Goal: Task Accomplishment & Management: Complete application form

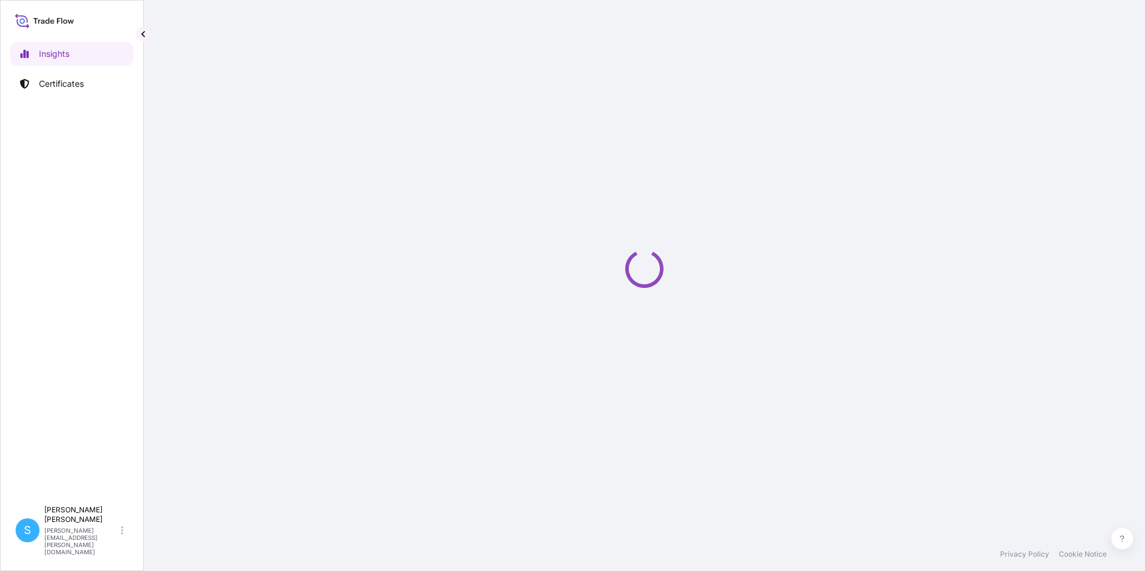
select select "2025"
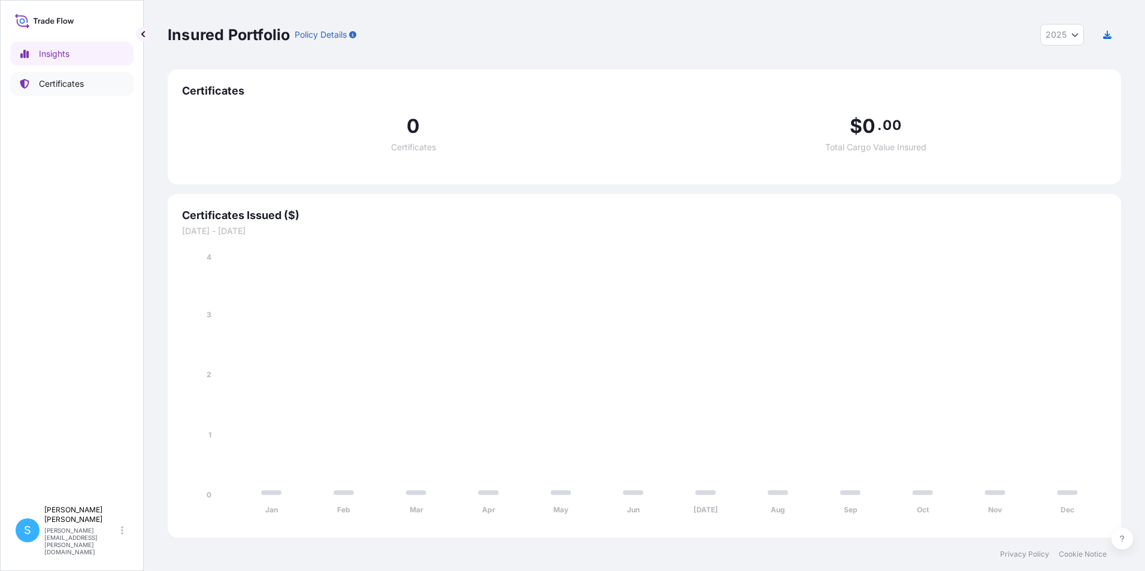
click at [46, 83] on p "Certificates" at bounding box center [61, 84] width 45 height 12
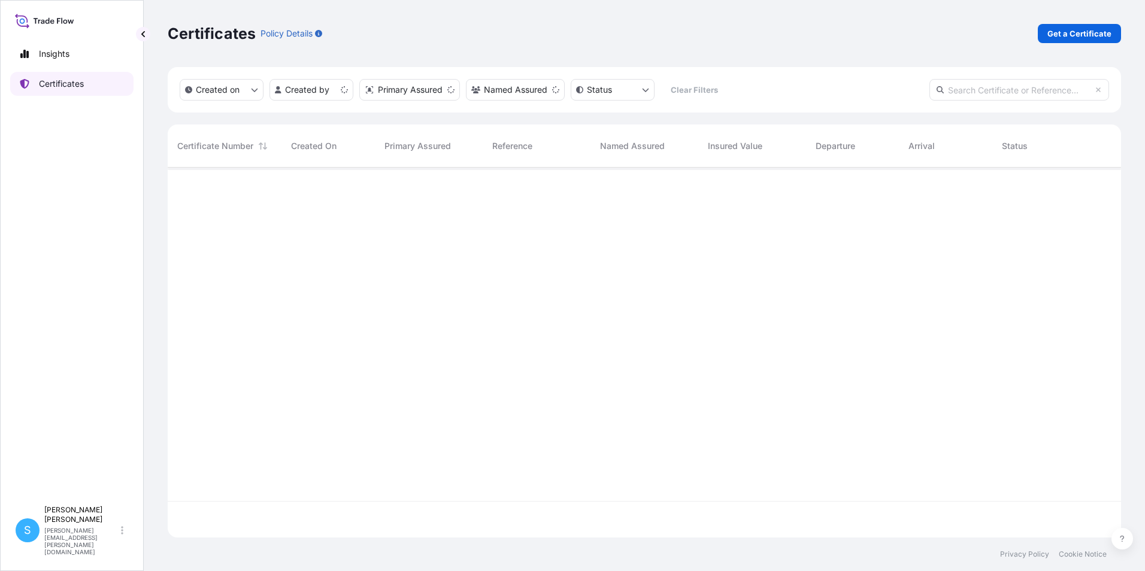
scroll to position [368, 944]
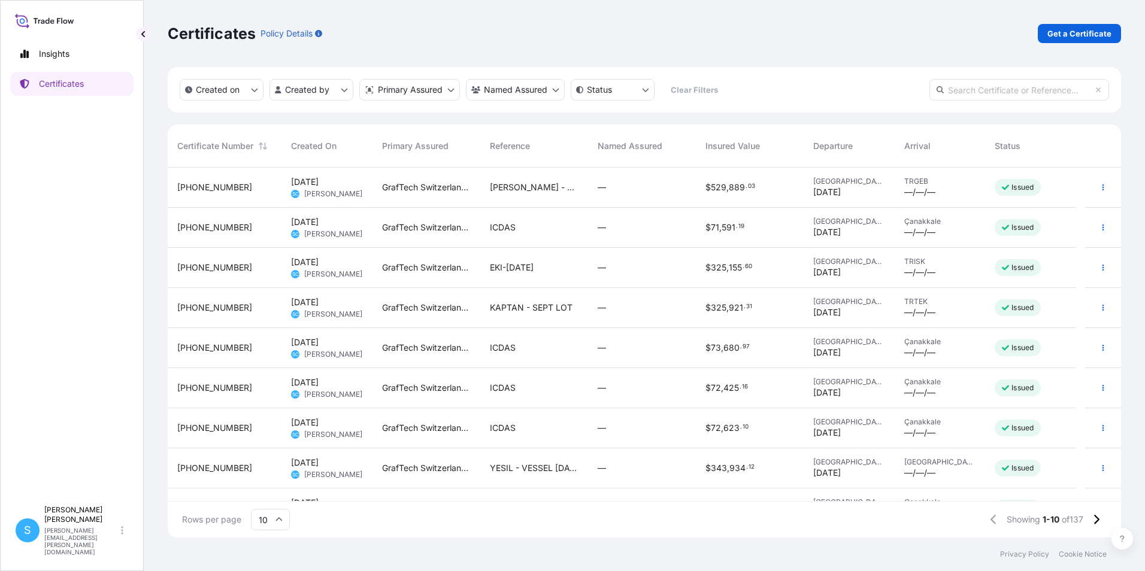
click at [538, 243] on div "ICDAS" at bounding box center [534, 228] width 108 height 40
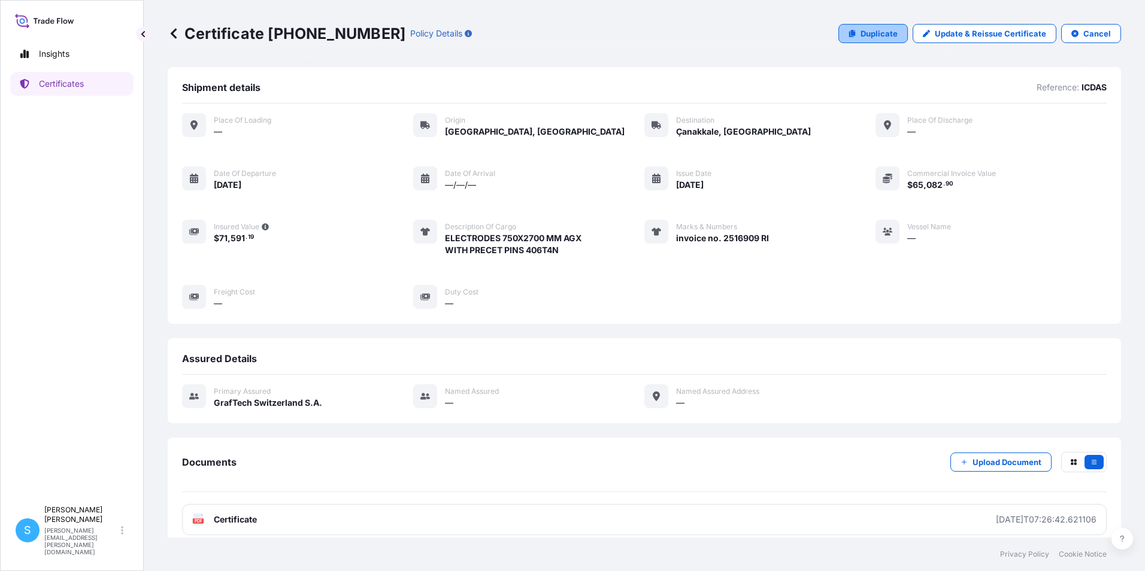
click at [848, 28] on link "Duplicate" at bounding box center [872, 33] width 69 height 19
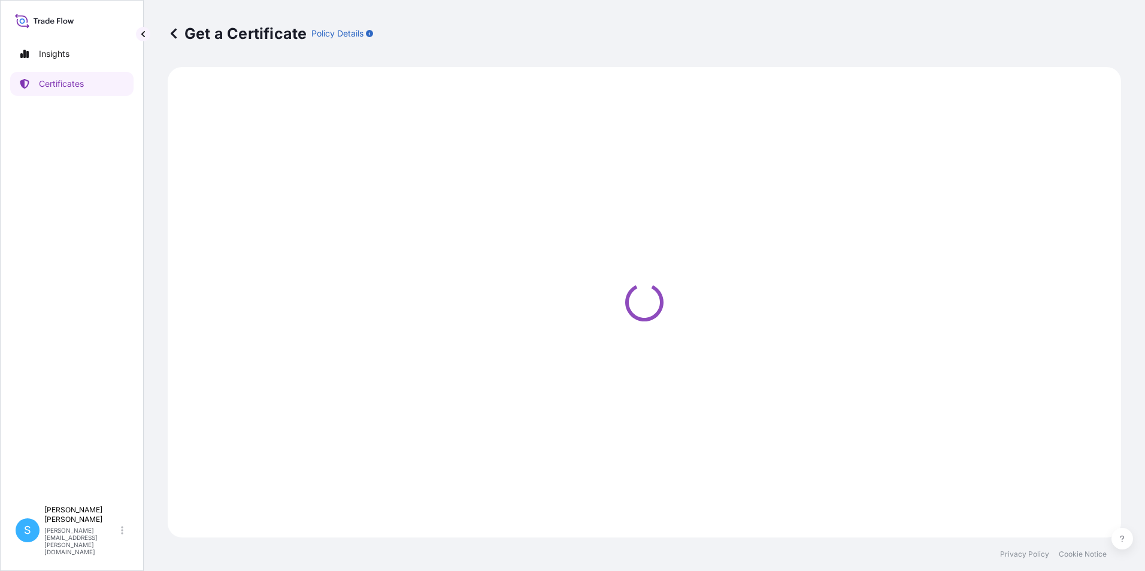
select select "Road"
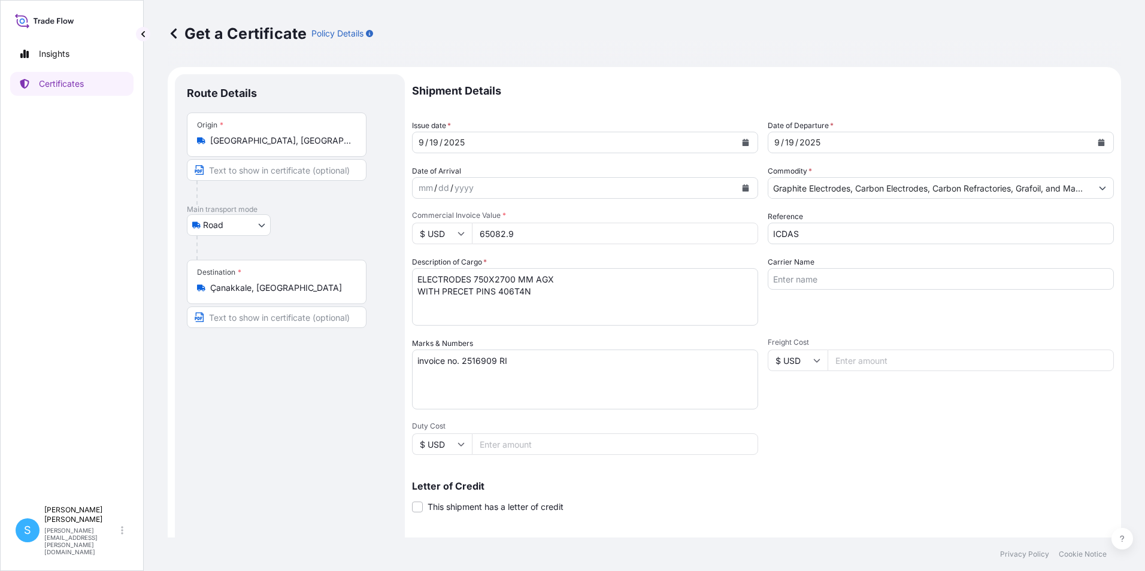
select select "31801"
click at [519, 147] on div "[DATE]" at bounding box center [574, 143] width 323 height 22
click at [745, 143] on button "Calendar" at bounding box center [745, 142] width 19 height 19
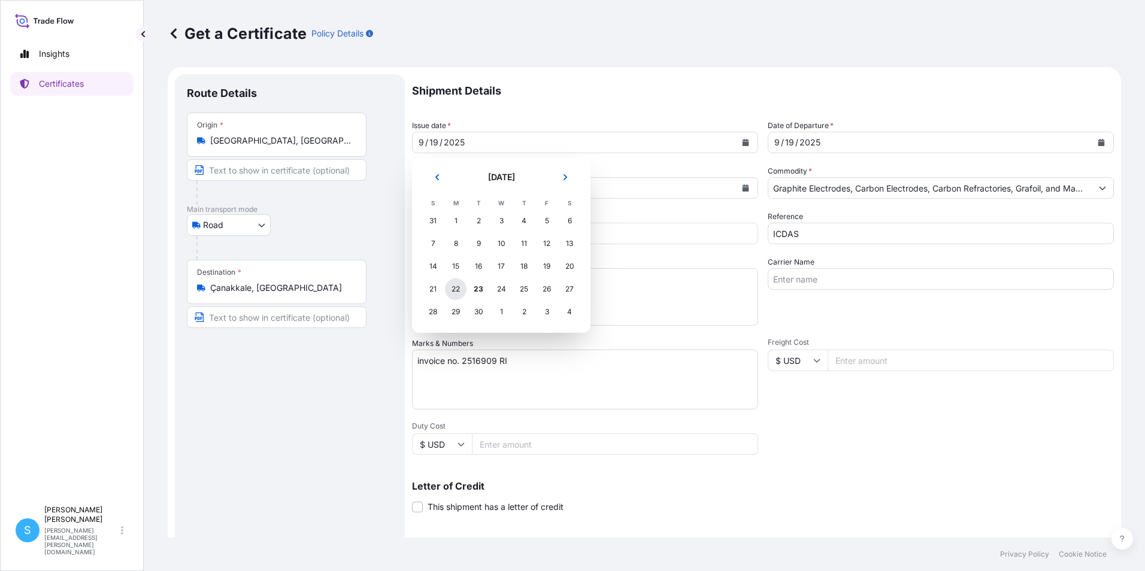
click at [453, 289] on div "22" at bounding box center [456, 289] width 22 height 22
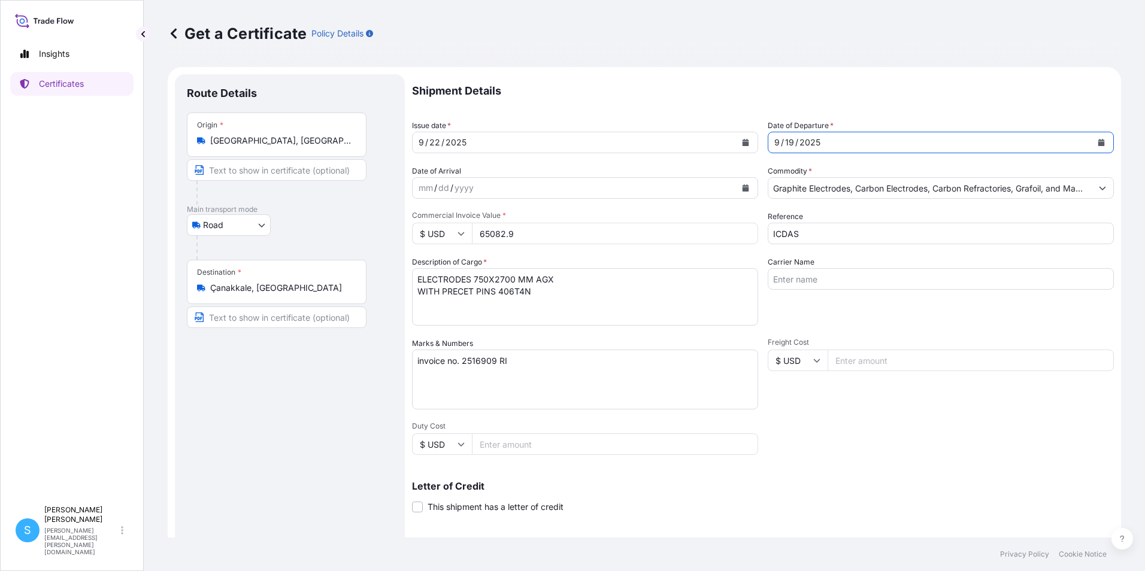
click at [848, 144] on div "[DATE]" at bounding box center [929, 143] width 323 height 22
click at [1092, 146] on button "Calendar" at bounding box center [1101, 142] width 19 height 19
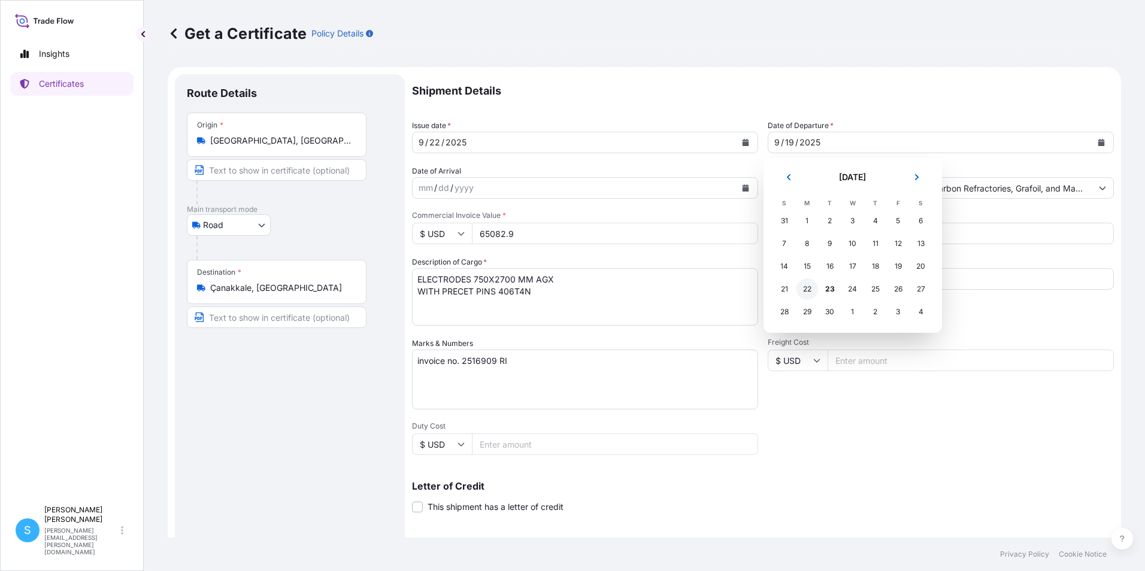
click at [811, 290] on div "22" at bounding box center [807, 289] width 22 height 22
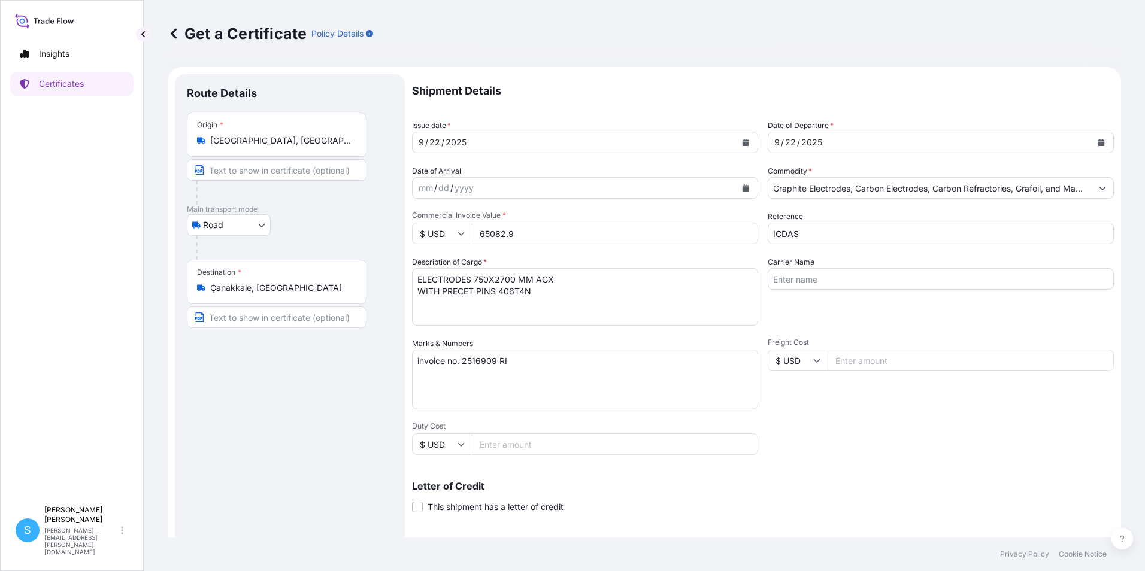
click at [527, 228] on input "65082.9" at bounding box center [615, 234] width 286 height 22
drag, startPoint x: 483, startPoint y: 231, endPoint x: 418, endPoint y: 226, distance: 65.4
click at [420, 228] on div "$ USD 65082.9" at bounding box center [585, 234] width 346 height 22
type input "66855.85"
click at [508, 311] on textarea "ELECTRODES 750X2700 MM AGX WITH PRECET PINS 406T4N" at bounding box center [585, 296] width 346 height 57
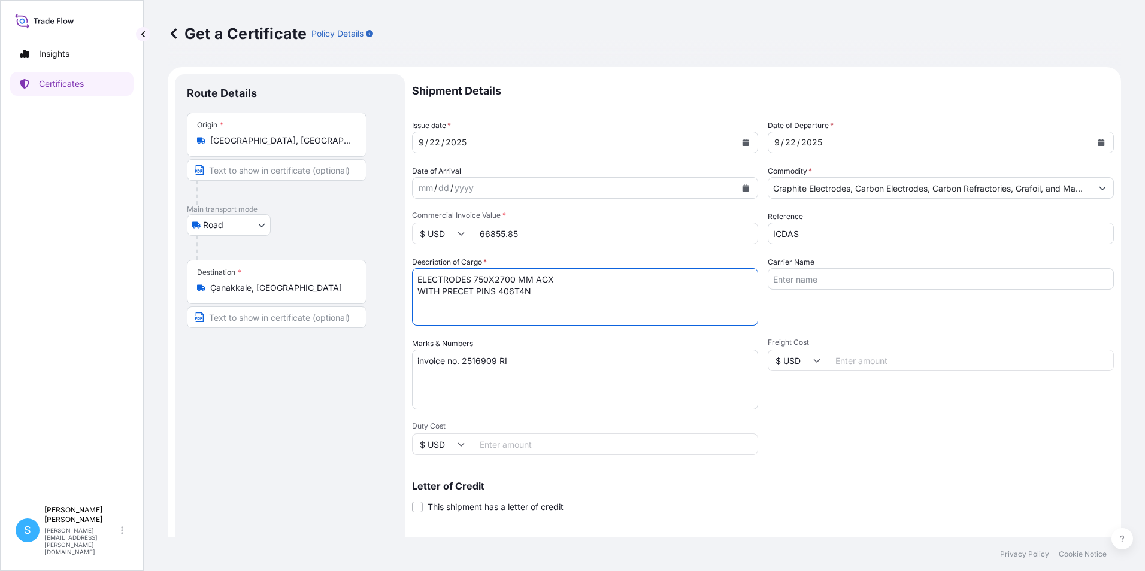
click at [497, 371] on textarea "invoice no. 2516909 RI" at bounding box center [585, 380] width 346 height 60
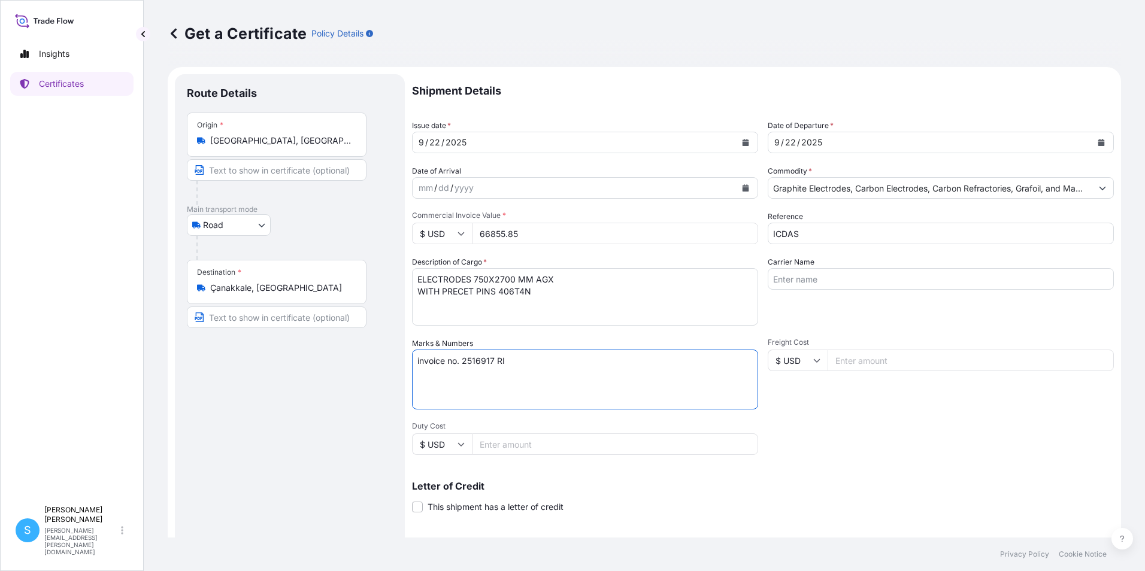
type textarea "invoice no. 2516917 RI"
click at [968, 480] on div "Letter of Credit This shipment has a letter of credit Letter of credit * Letter…" at bounding box center [763, 490] width 702 height 46
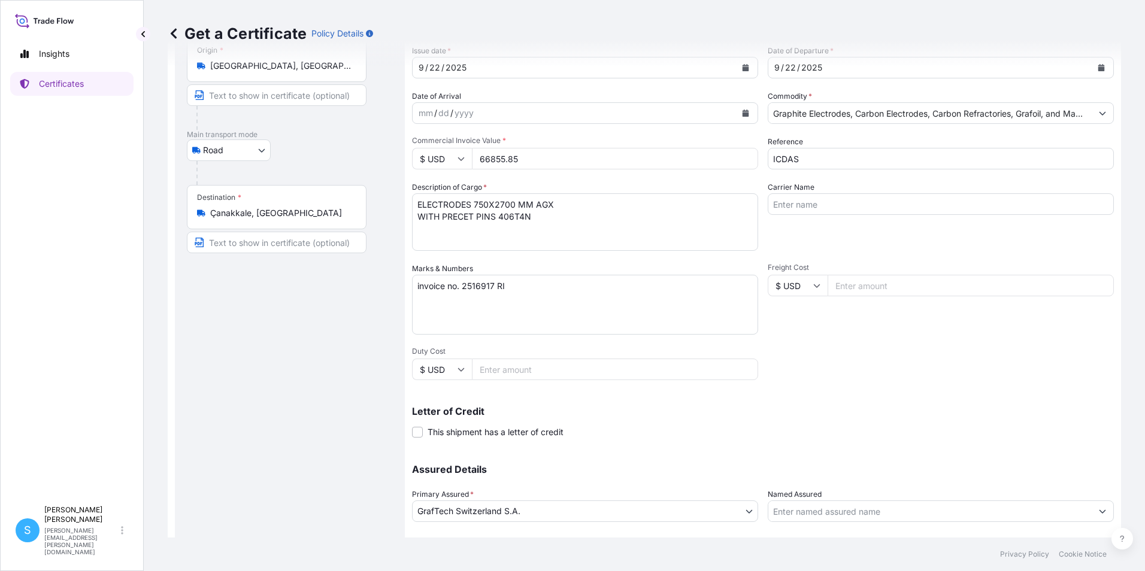
scroll to position [148, 0]
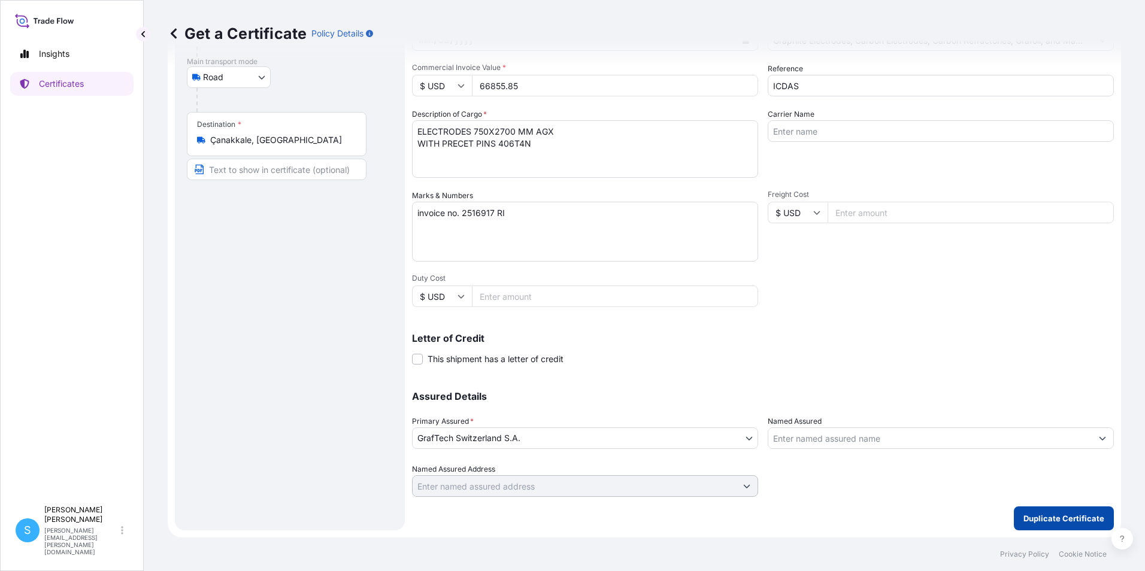
click at [1059, 522] on p "Duplicate Certificate" at bounding box center [1063, 519] width 81 height 12
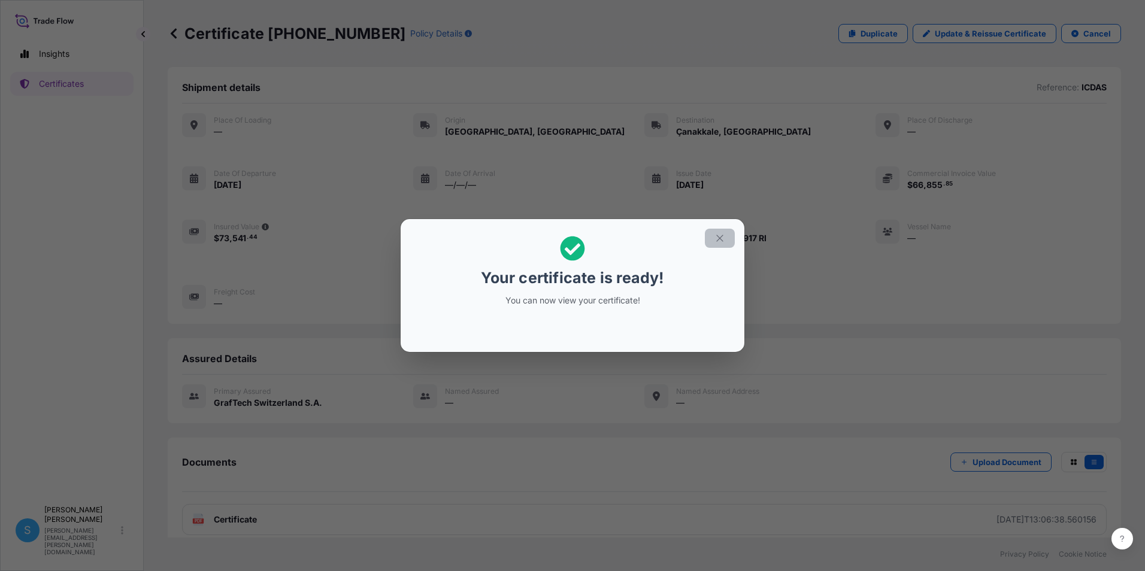
click at [720, 235] on icon "button" at bounding box center [719, 238] width 11 height 11
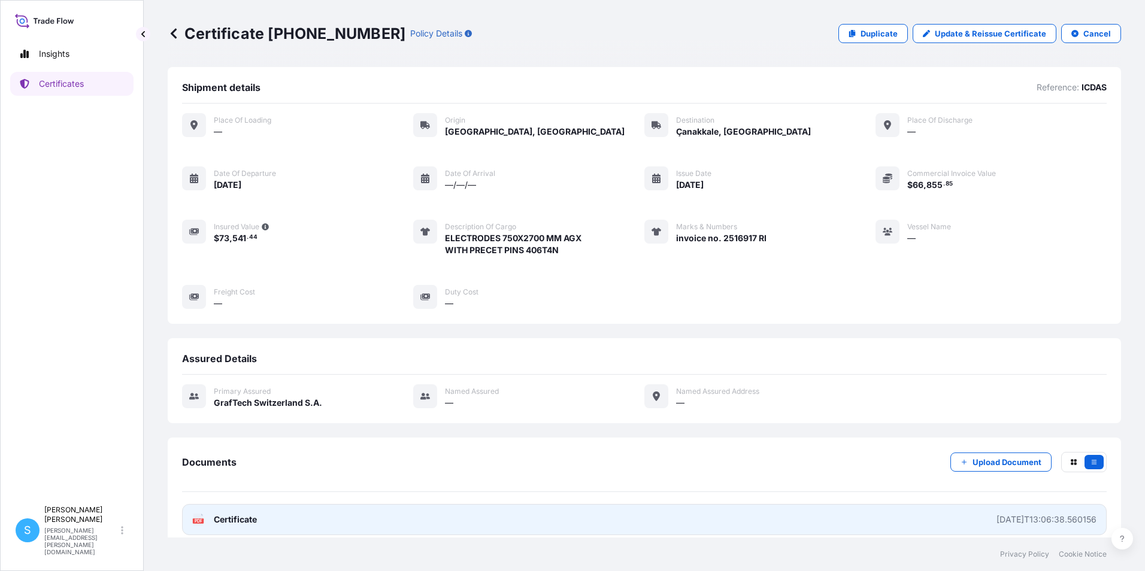
click at [230, 521] on span "Certificate" at bounding box center [235, 520] width 43 height 12
